Goal: Information Seeking & Learning: Learn about a topic

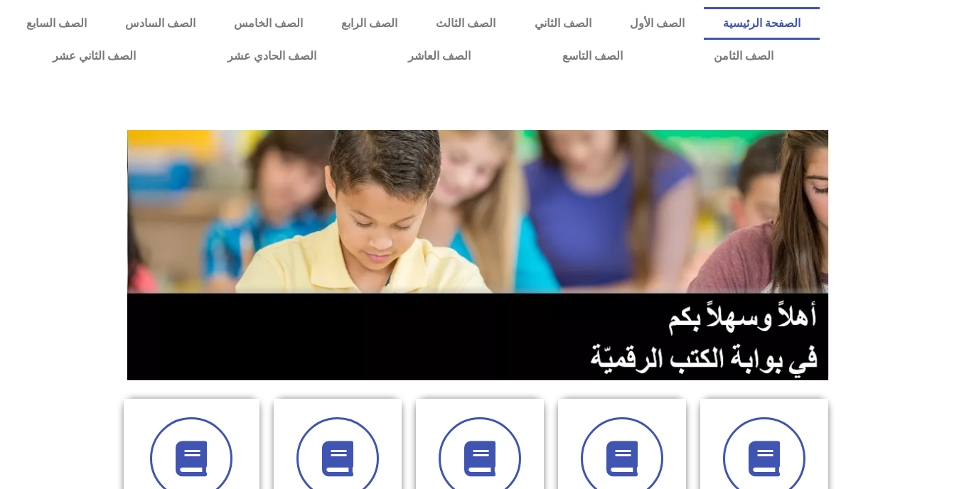
click at [895, 40] on div at bounding box center [893, 40] width 132 height 80
click at [516, 40] on link "الصف التاسع" at bounding box center [592, 56] width 152 height 33
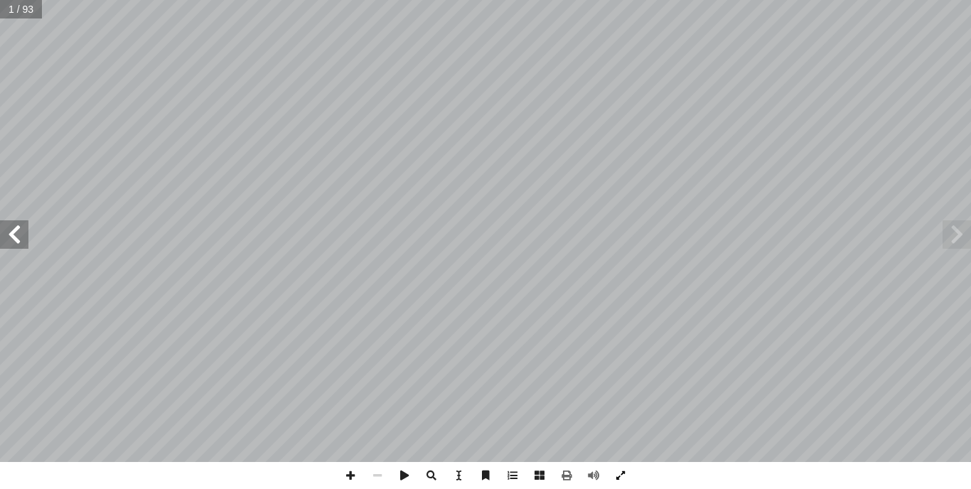
click at [615, 468] on span at bounding box center [620, 475] width 27 height 27
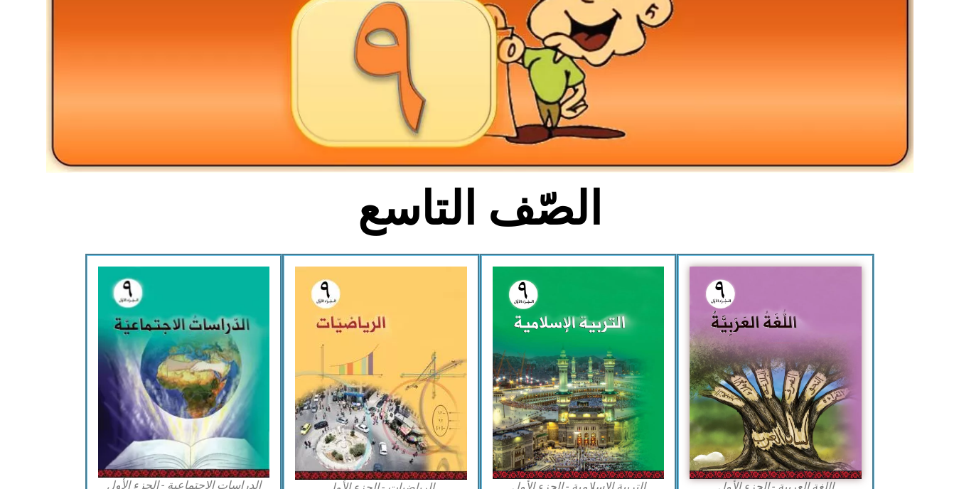
scroll to position [190, 0]
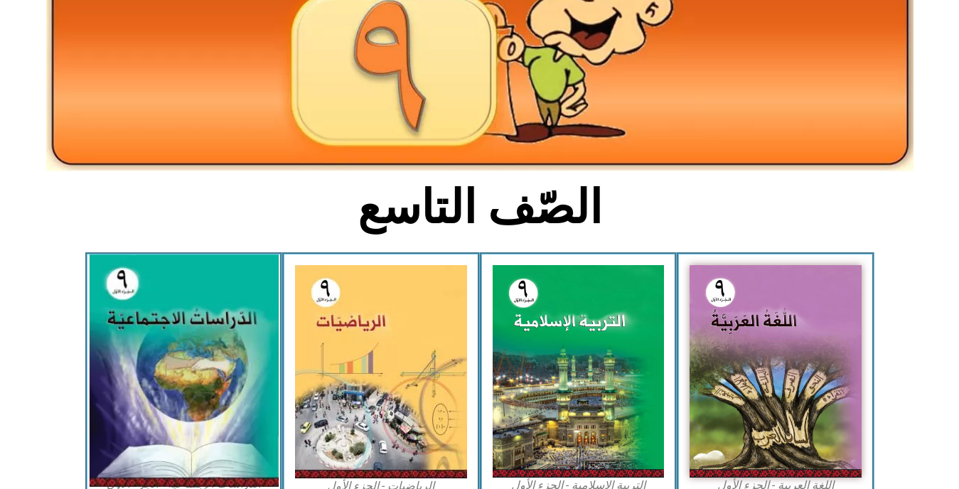
click at [153, 376] on img at bounding box center [183, 371] width 189 height 232
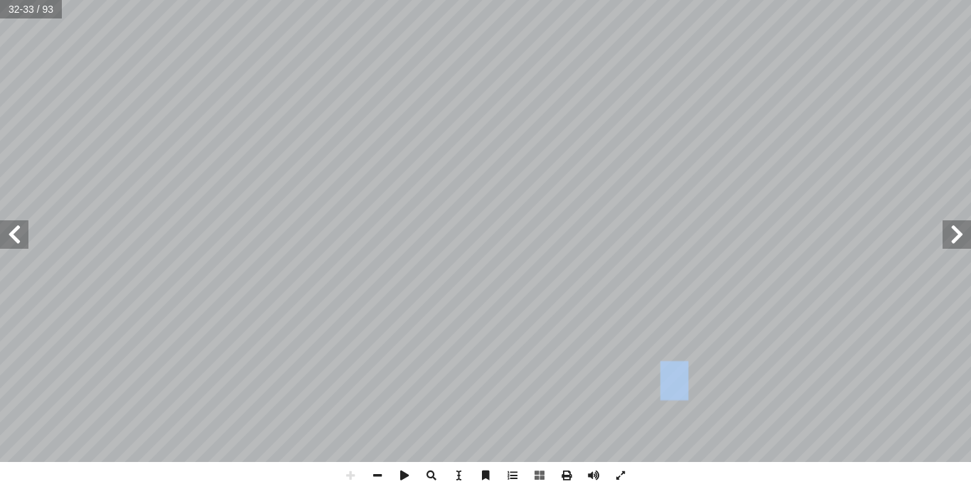
click at [306, 486] on div "٣١ : في نهاية الوحدة سوف نتعلم شكالها ومظاهرها. ٔ ١- مفهوم الديموقراطية ومبادئه…" at bounding box center [485, 244] width 971 height 489
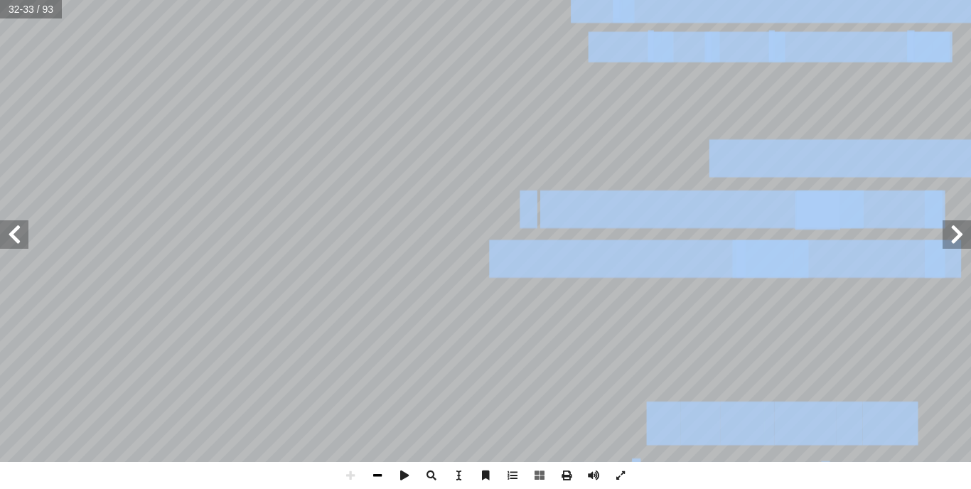
click at [390, 483] on div "٣١ : في نهاية الوحدة سوف نتعلم شكالها ومظاهرها. ٔ ١- مفهوم الديموقراطية ومبادئه…" at bounding box center [485, 244] width 971 height 489
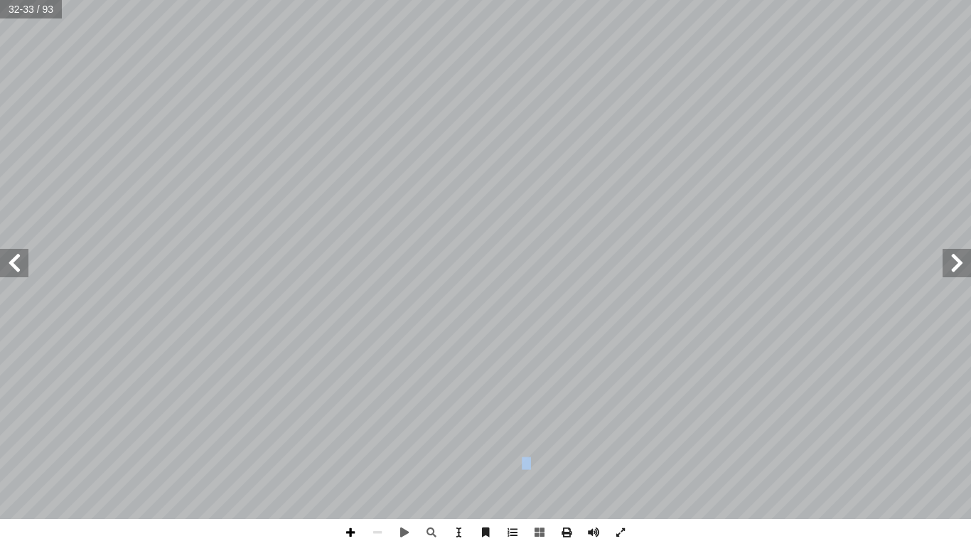
click at [353, 488] on span at bounding box center [350, 532] width 27 height 27
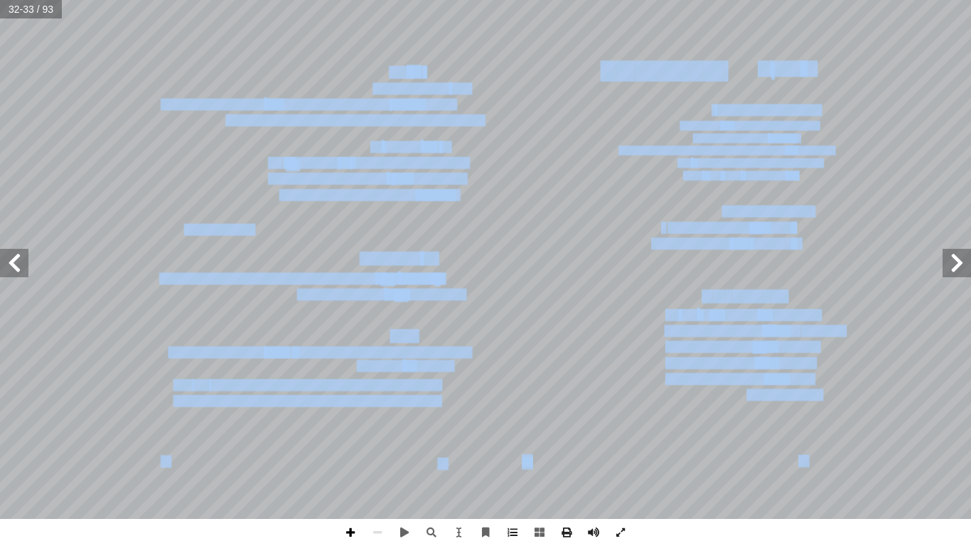
click at [351, 488] on span at bounding box center [350, 532] width 27 height 27
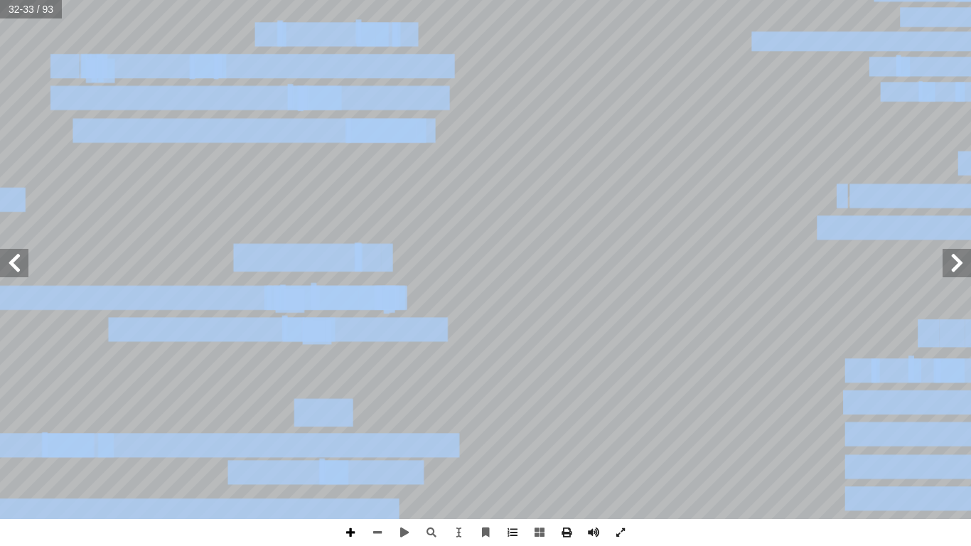
click at [351, 488] on span at bounding box center [350, 532] width 27 height 27
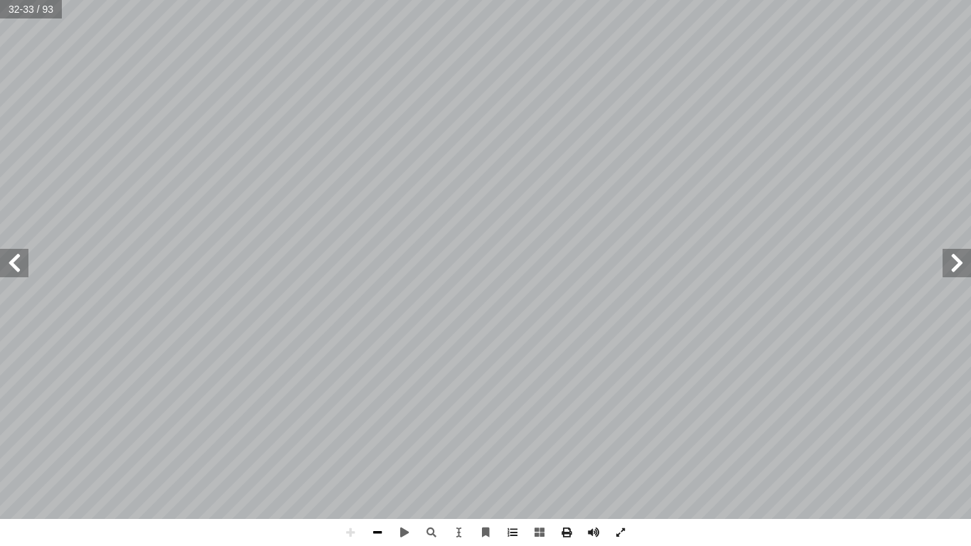
click at [381, 488] on span at bounding box center [377, 532] width 27 height 27
